Goal: Task Accomplishment & Management: Manage account settings

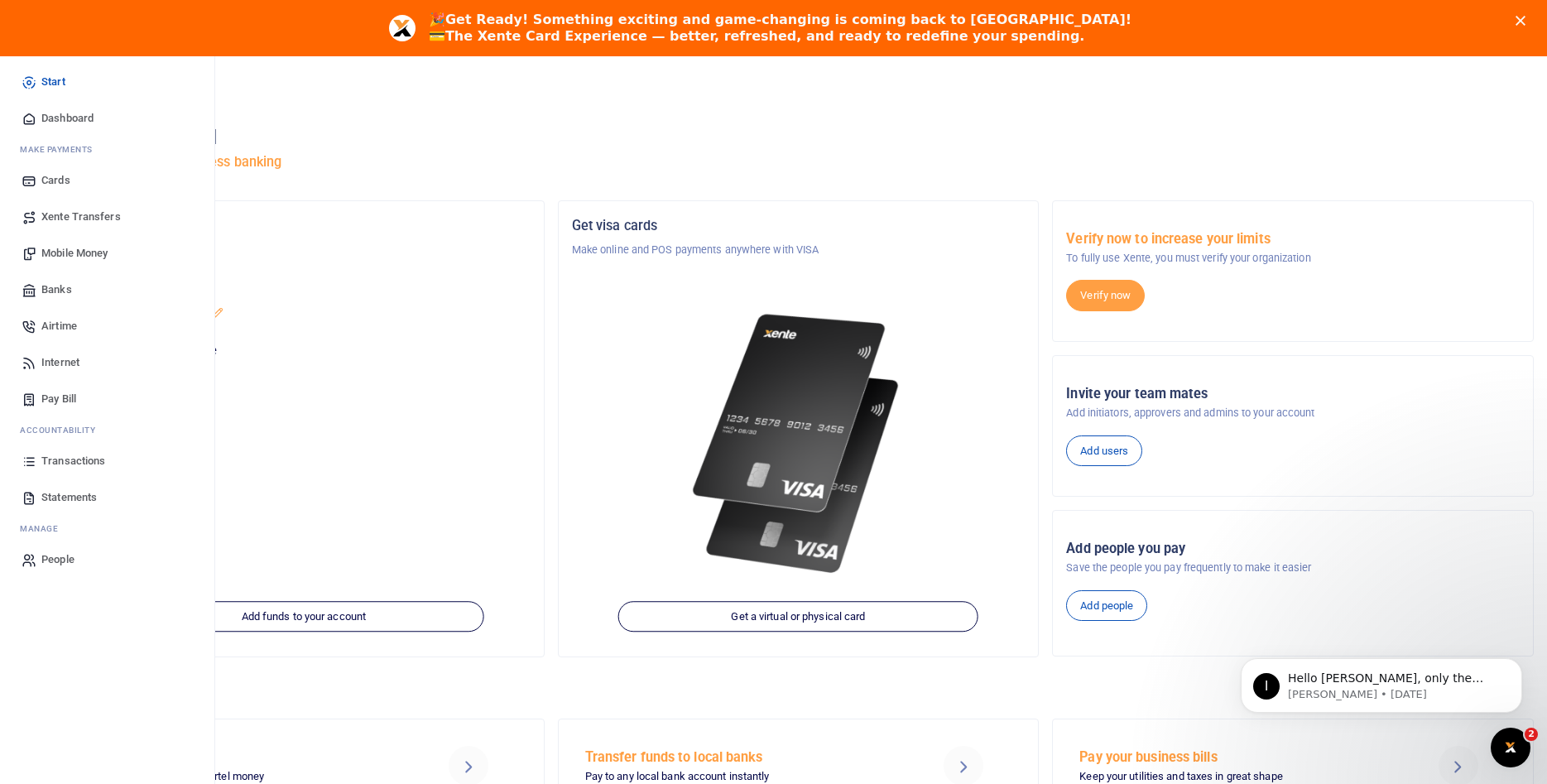
click at [71, 121] on span "Dashboard" at bounding box center [68, 118] width 52 height 17
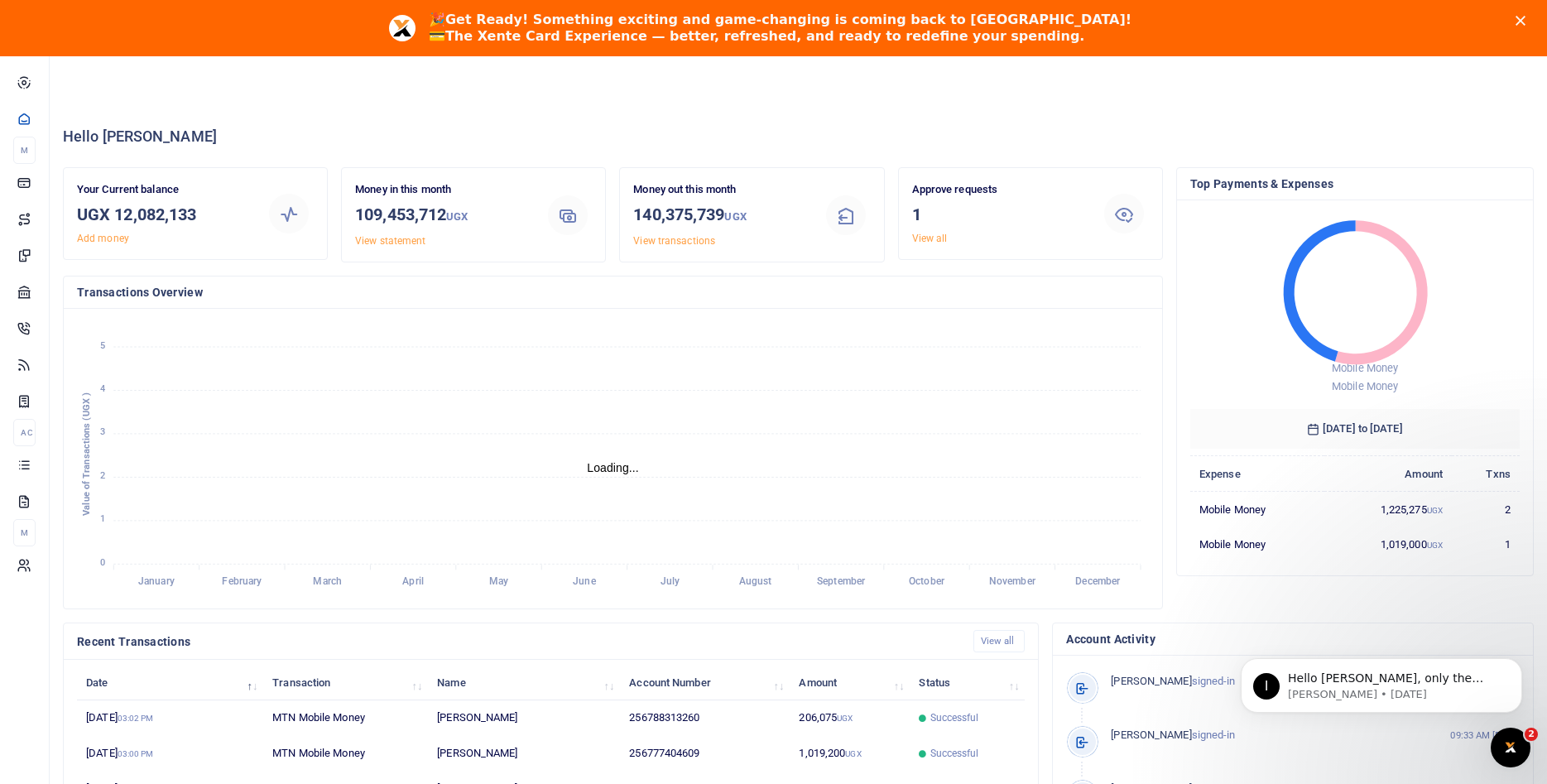
scroll to position [273, 1072]
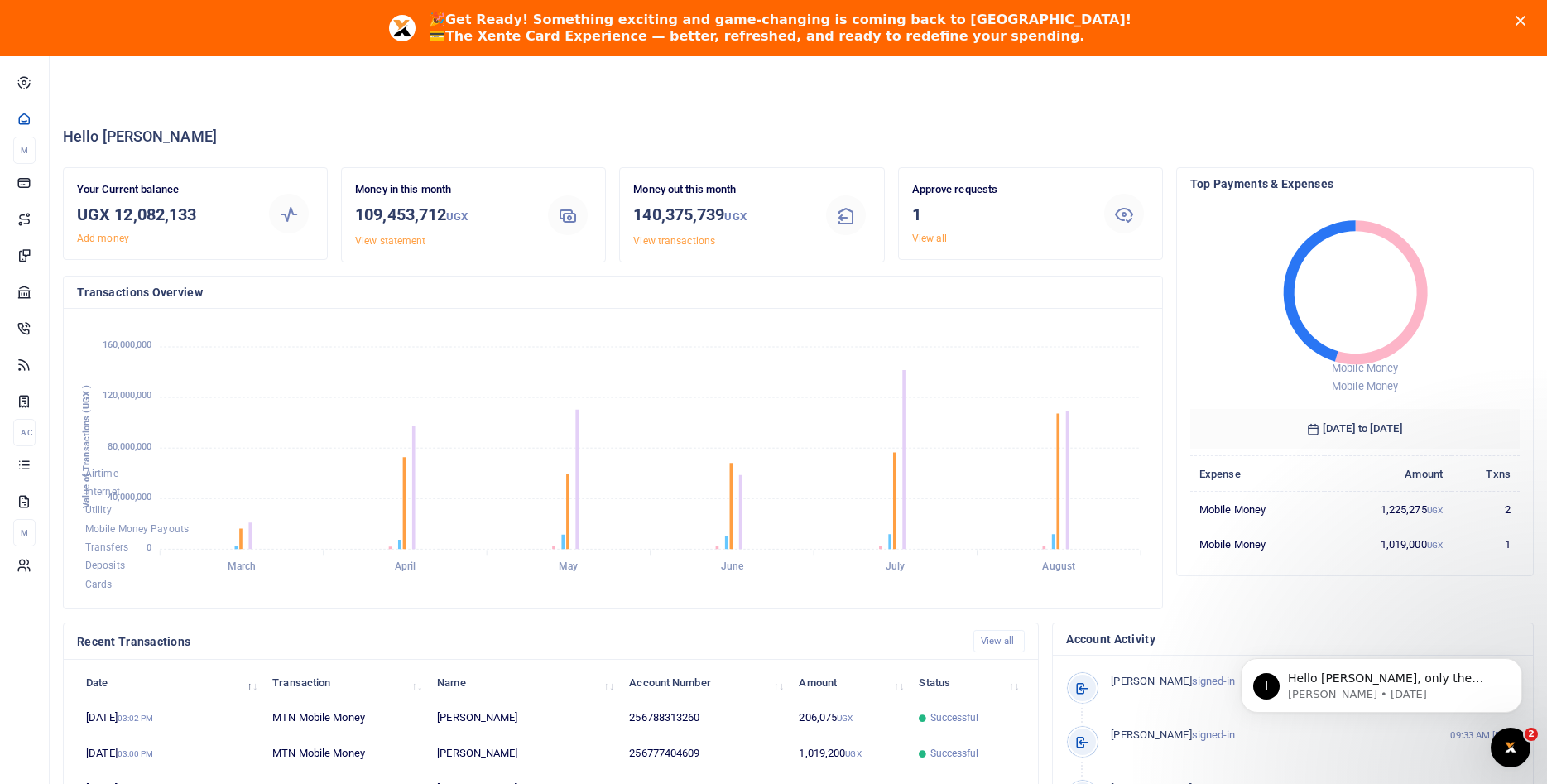
click at [1517, 21] on icon "Close" at bounding box center [1520, 21] width 10 height 10
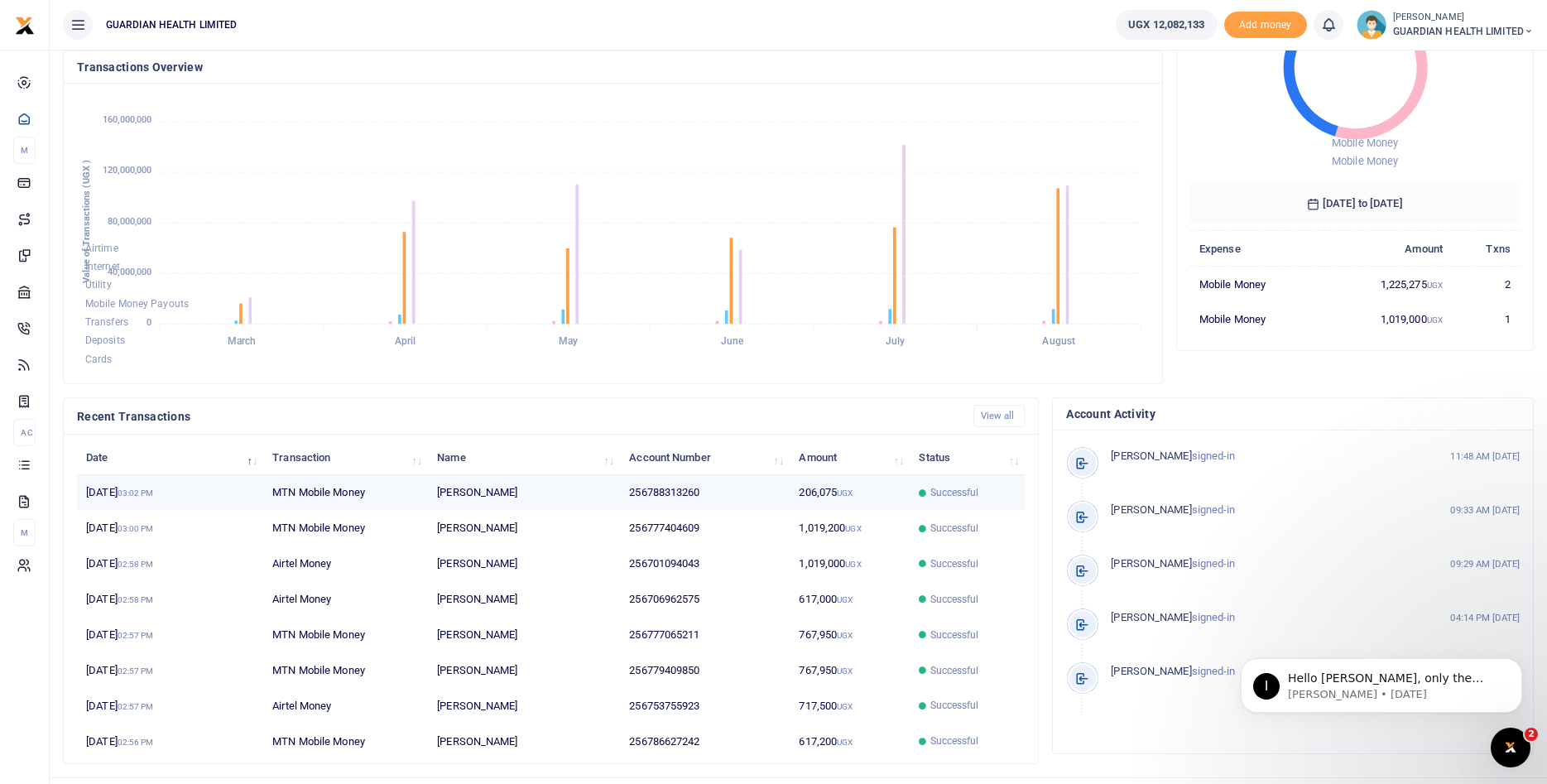
scroll to position [0, 0]
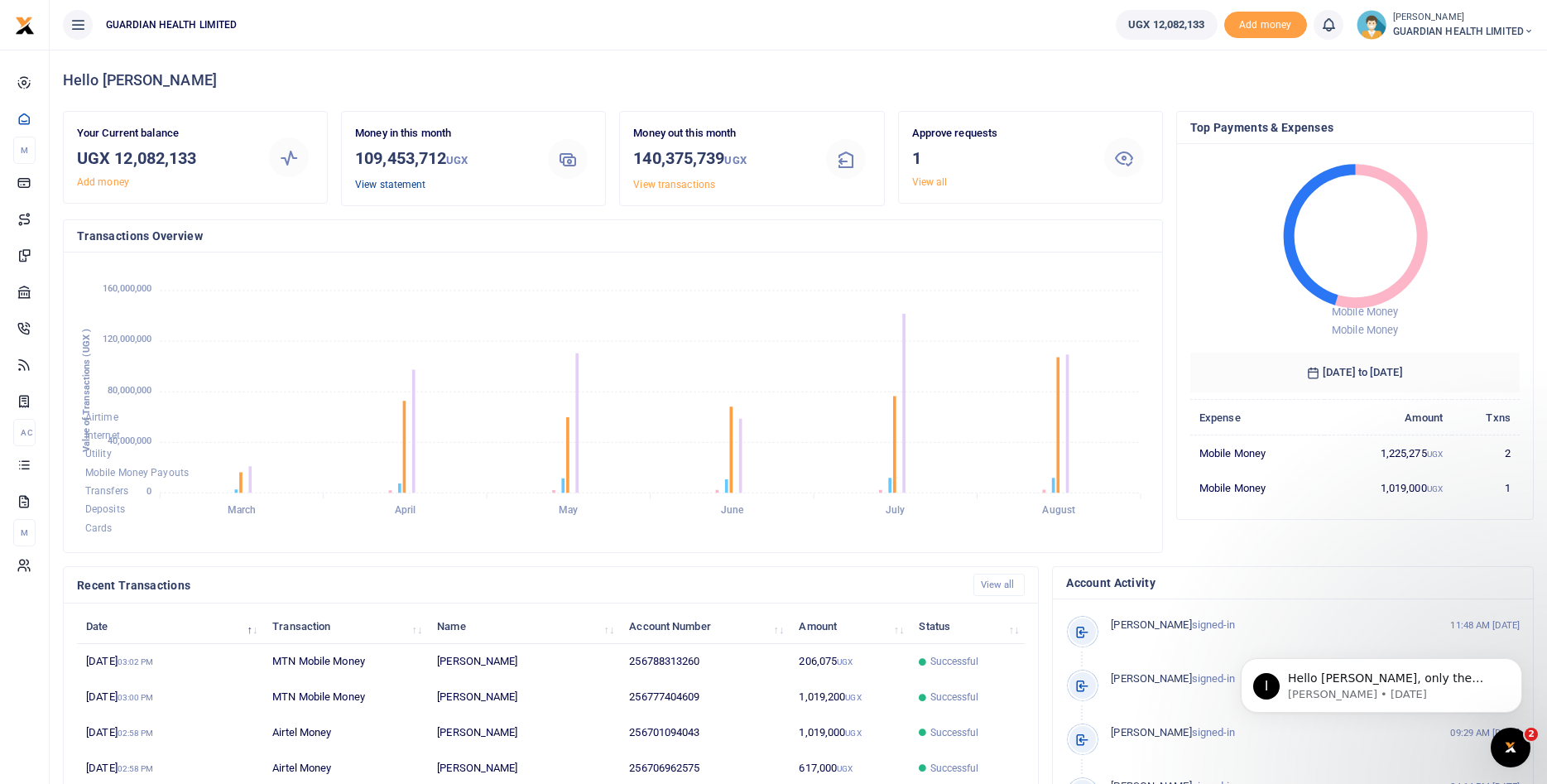
click at [410, 182] on link "View statement" at bounding box center [390, 184] width 70 height 12
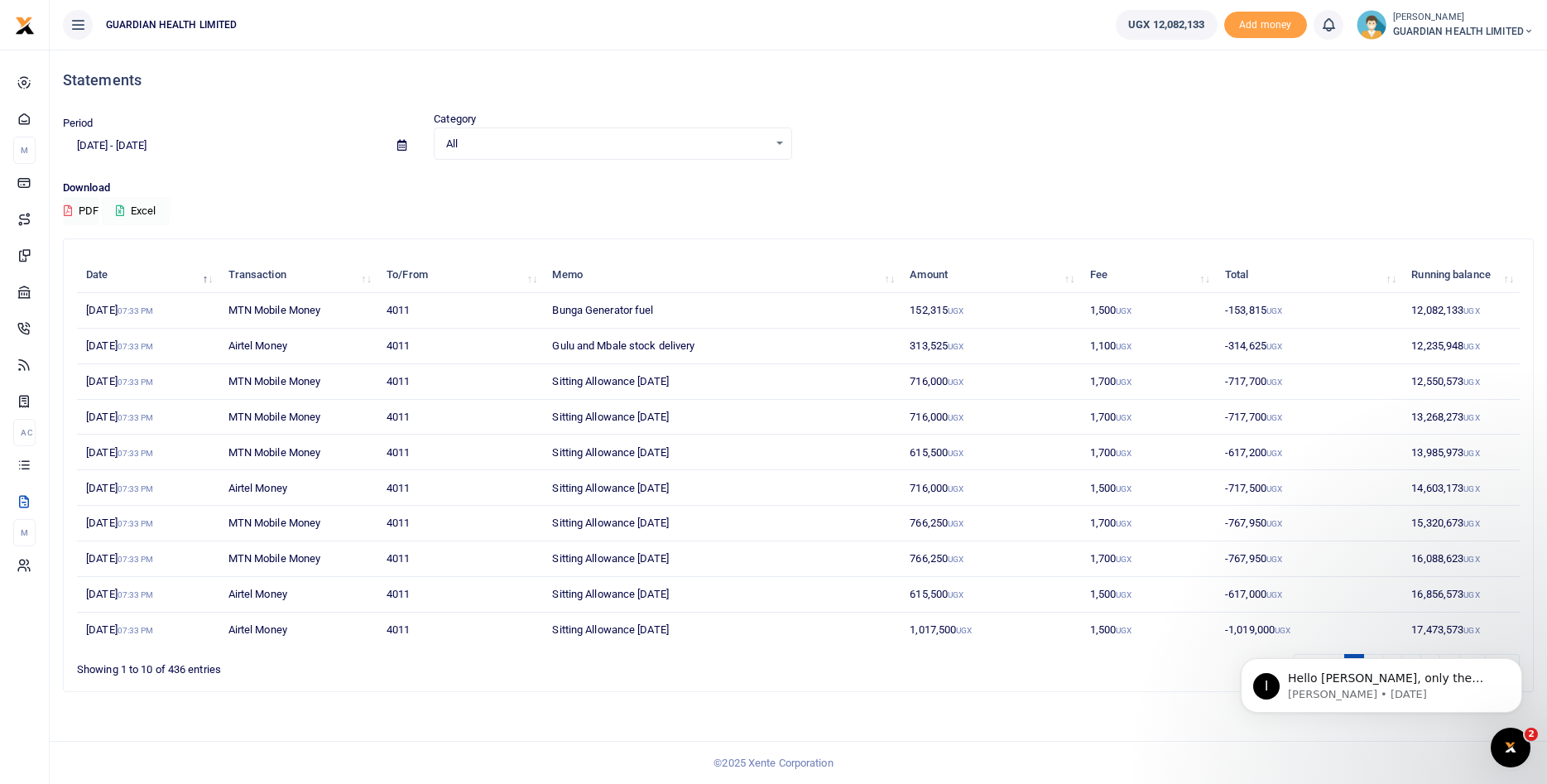
click at [129, 213] on button "Excel" at bounding box center [135, 211] width 68 height 28
